Goal: Find specific page/section: Find specific page/section

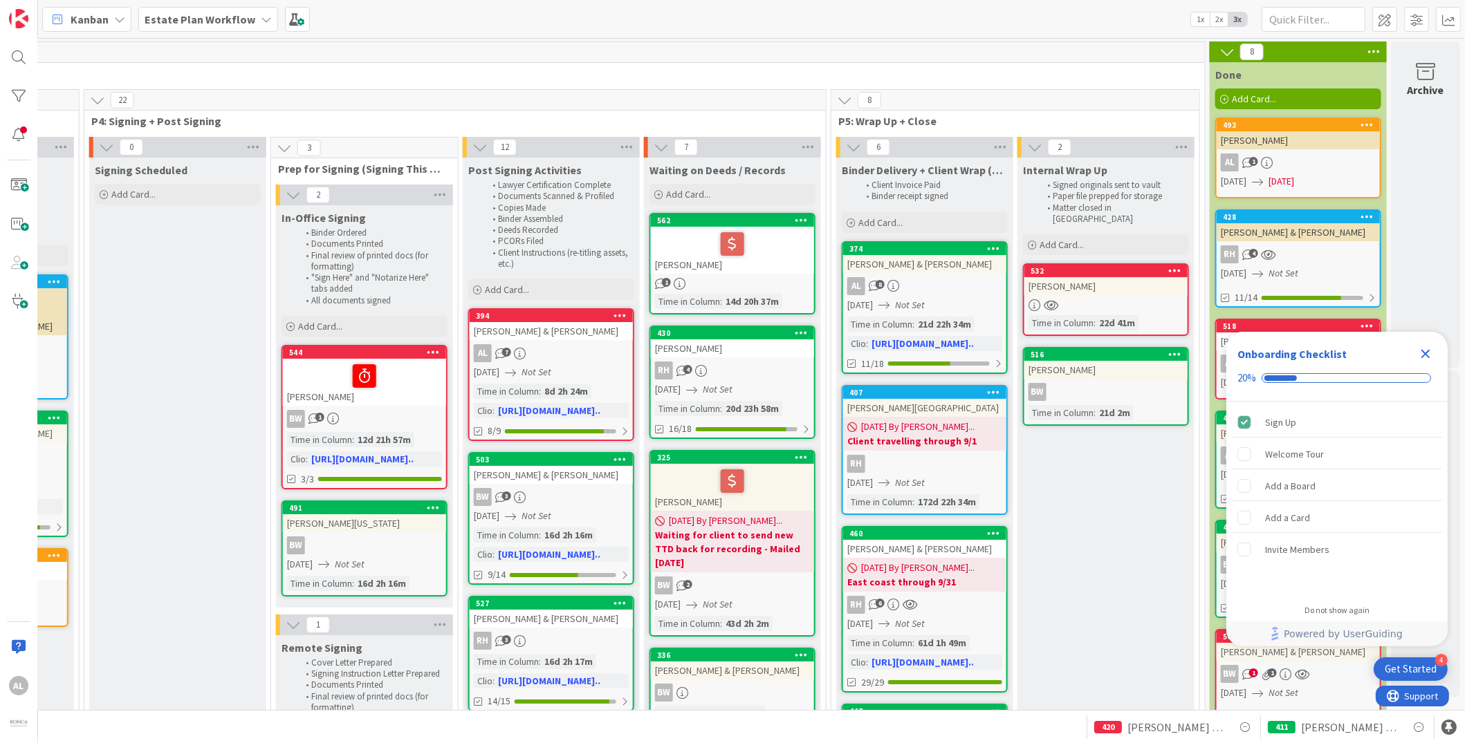
click at [1426, 351] on icon "Close Checklist" at bounding box center [1425, 354] width 17 height 17
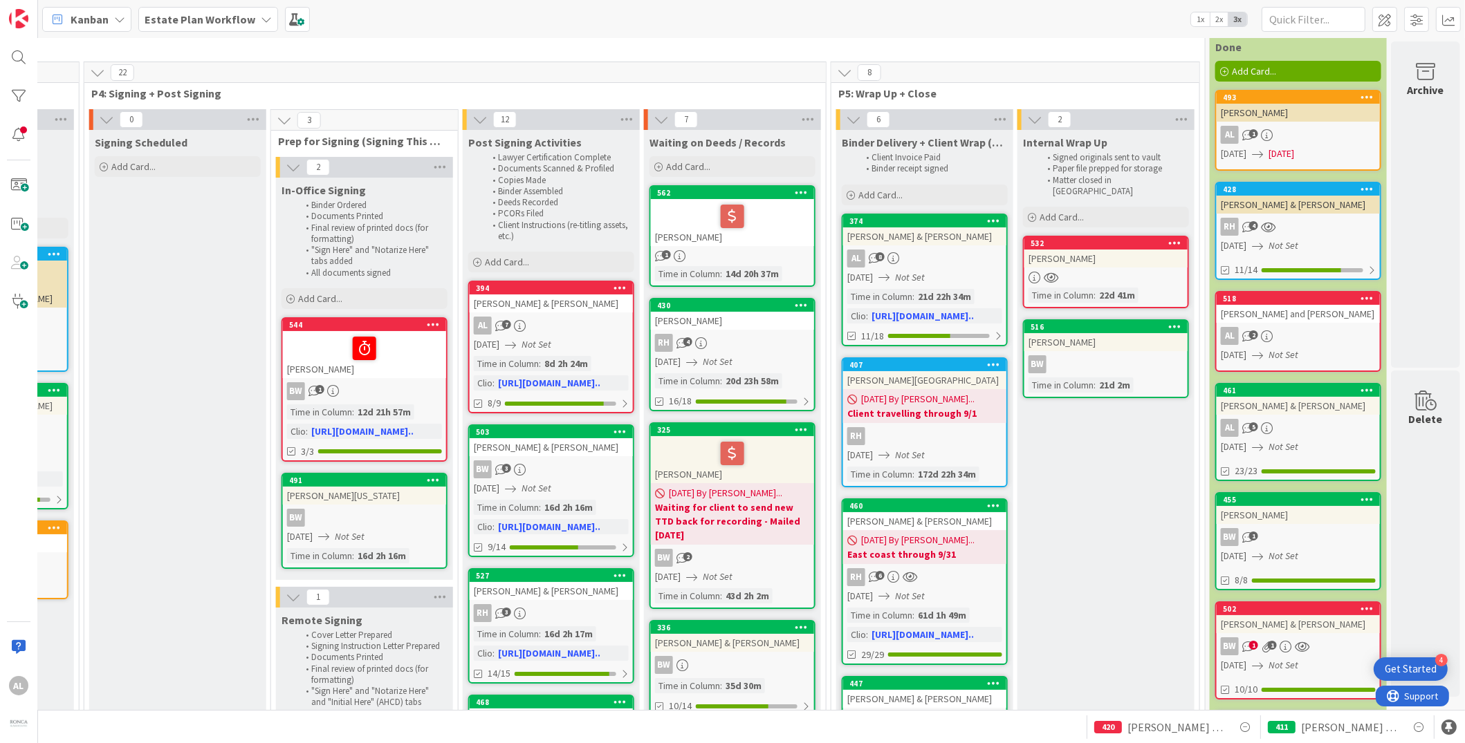
scroll to position [42, 1842]
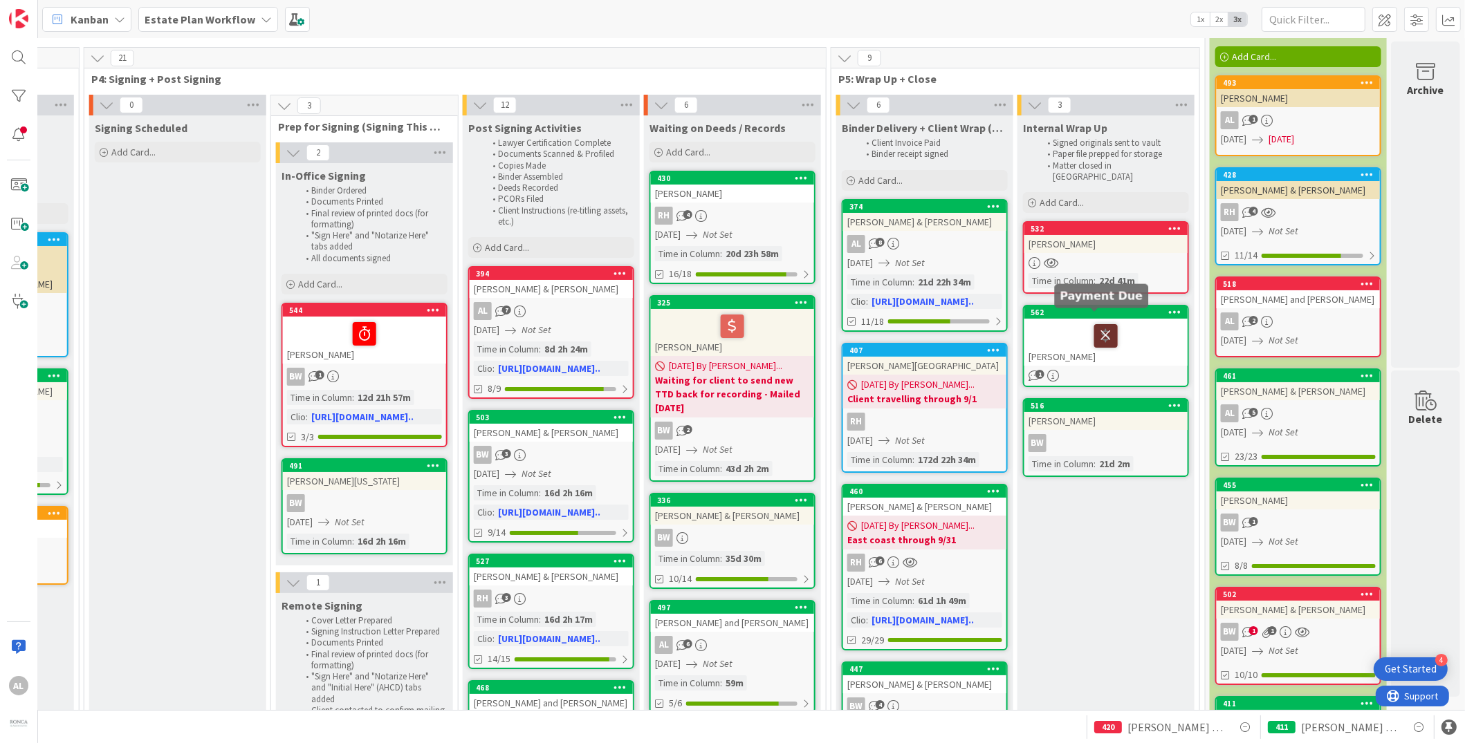
click at [1094, 327] on icon at bounding box center [1106, 335] width 24 height 22
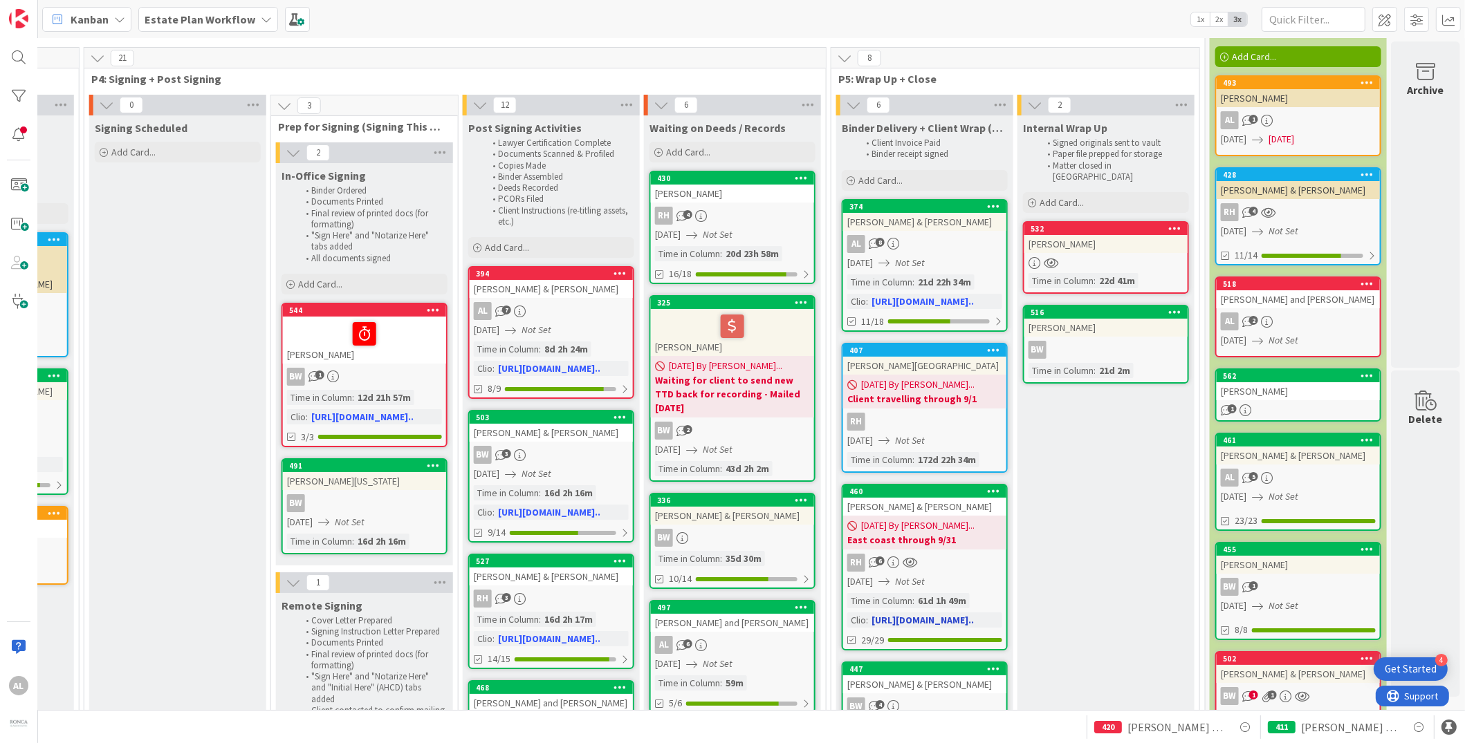
click at [954, 510] on div "[PERSON_NAME] & [PERSON_NAME]" at bounding box center [924, 507] width 163 height 18
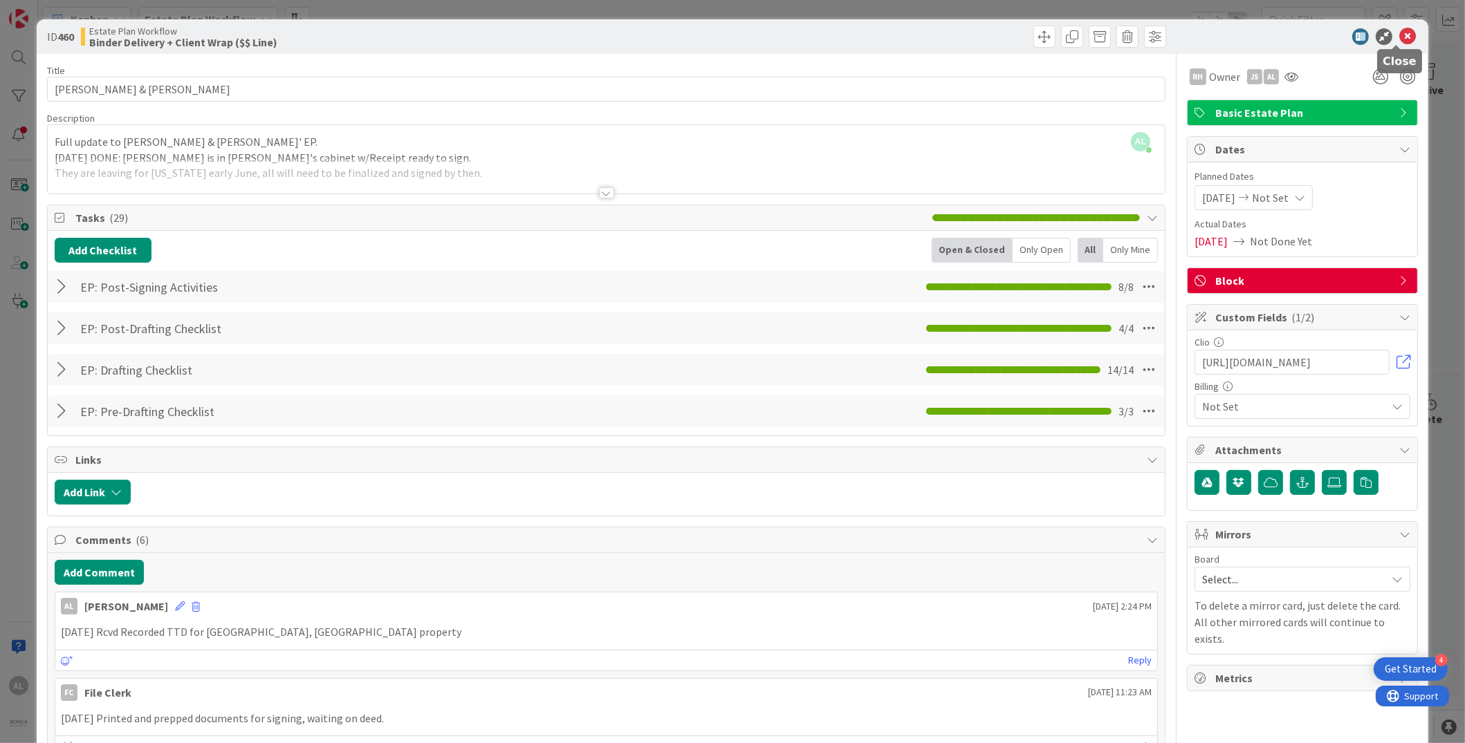
click at [1399, 35] on icon at bounding box center [1407, 36] width 17 height 17
